Goal: Task Accomplishment & Management: Use online tool/utility

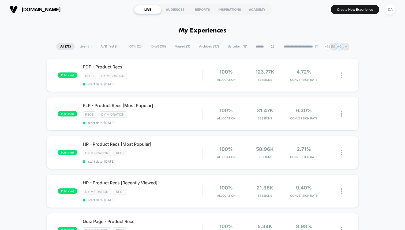
click at [153, 46] on span "Draft ( 38 )" at bounding box center [158, 46] width 23 height 7
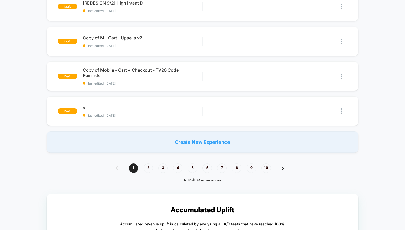
click at [283, 167] on img at bounding box center [283, 168] width 2 height 4
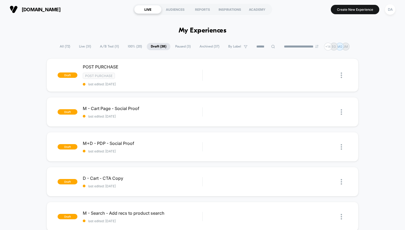
click at [179, 44] on span "Paused ( 3 )" at bounding box center [183, 46] width 24 height 7
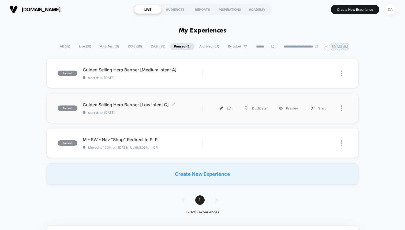
click at [185, 109] on div "Guided Selling Hero Banner [Low intent C] Click to edit experience details Clic…" at bounding box center [143, 108] width 120 height 13
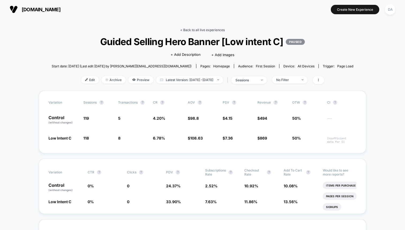
click at [188, 29] on link "< Back to all live experiences" at bounding box center [202, 30] width 45 height 4
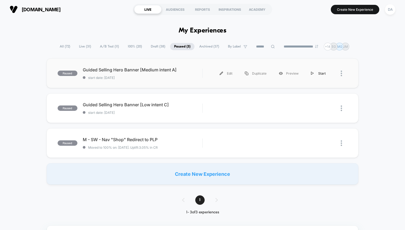
click at [316, 71] on div "Start" at bounding box center [318, 73] width 27 height 12
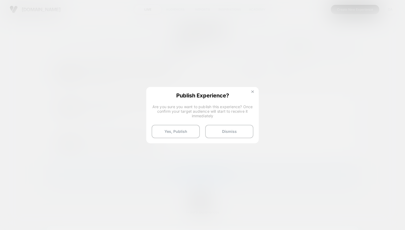
click at [252, 90] on img at bounding box center [252, 91] width 3 height 3
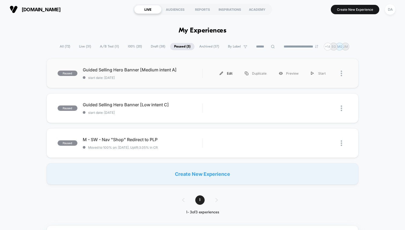
click at [229, 74] on div "Edit" at bounding box center [226, 73] width 25 height 12
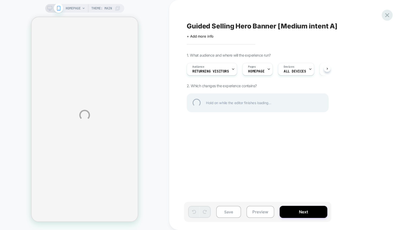
click at [388, 15] on div at bounding box center [387, 15] width 11 height 11
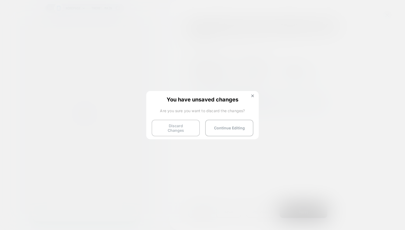
click at [181, 128] on button "Discard Changes" at bounding box center [176, 128] width 48 height 17
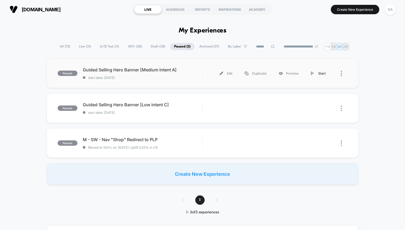
click at [322, 72] on div "Start" at bounding box center [318, 73] width 27 height 12
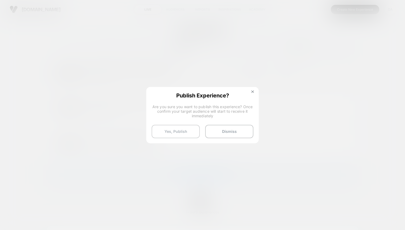
click at [188, 131] on button "Yes, Publish" at bounding box center [176, 131] width 48 height 13
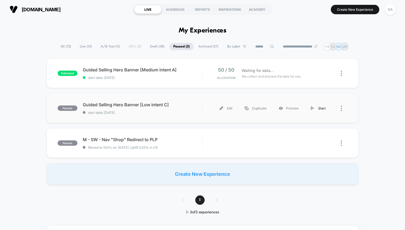
click at [316, 108] on div "Start" at bounding box center [318, 108] width 27 height 12
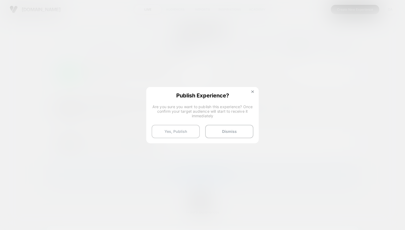
click at [192, 129] on button "Yes, Publish" at bounding box center [176, 131] width 48 height 13
